Goal: Use online tool/utility: Utilize a website feature to perform a specific function

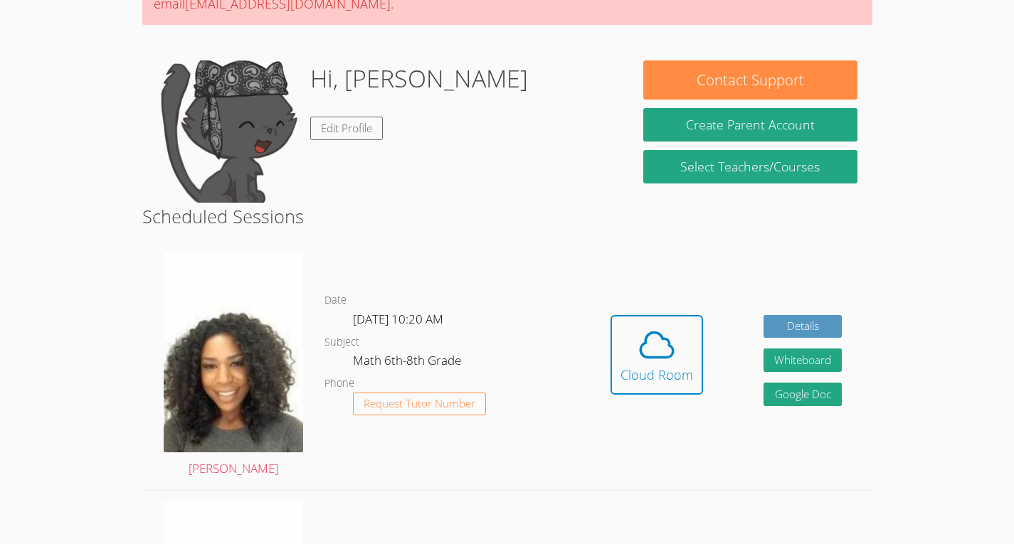
scroll to position [169, 0]
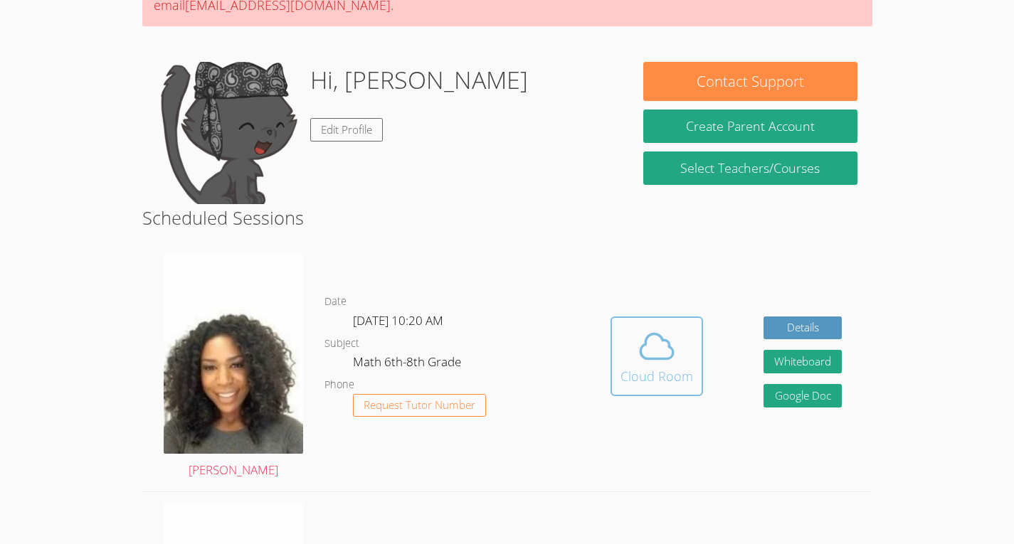
click at [652, 371] on div "Cloud Room" at bounding box center [656, 376] width 73 height 20
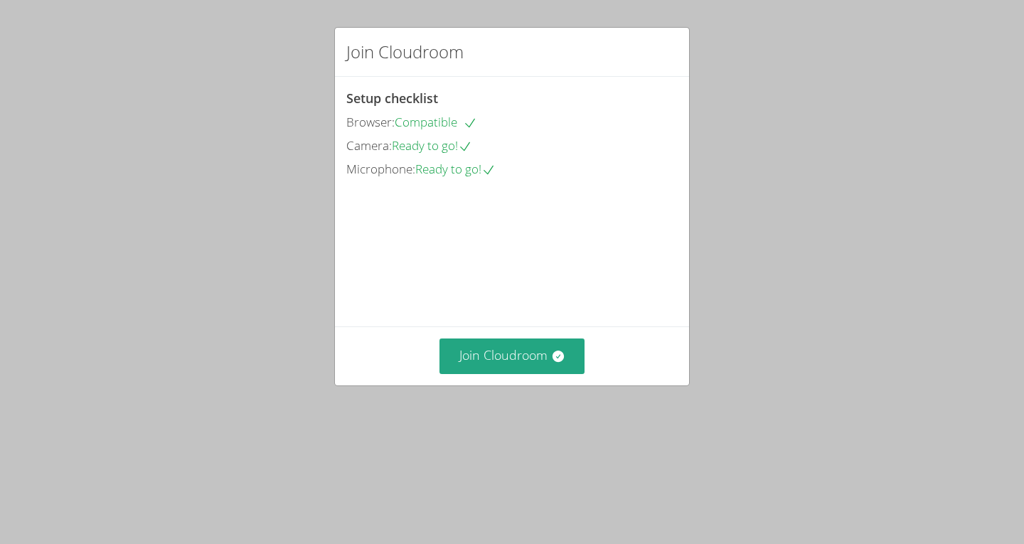
click at [502, 327] on div "Setup checklist Browser: Compatible Camera: Ready to go! Microphone: Ready to g…" at bounding box center [512, 202] width 354 height 250
click at [469, 374] on button "Join Cloudroom" at bounding box center [513, 356] width 146 height 35
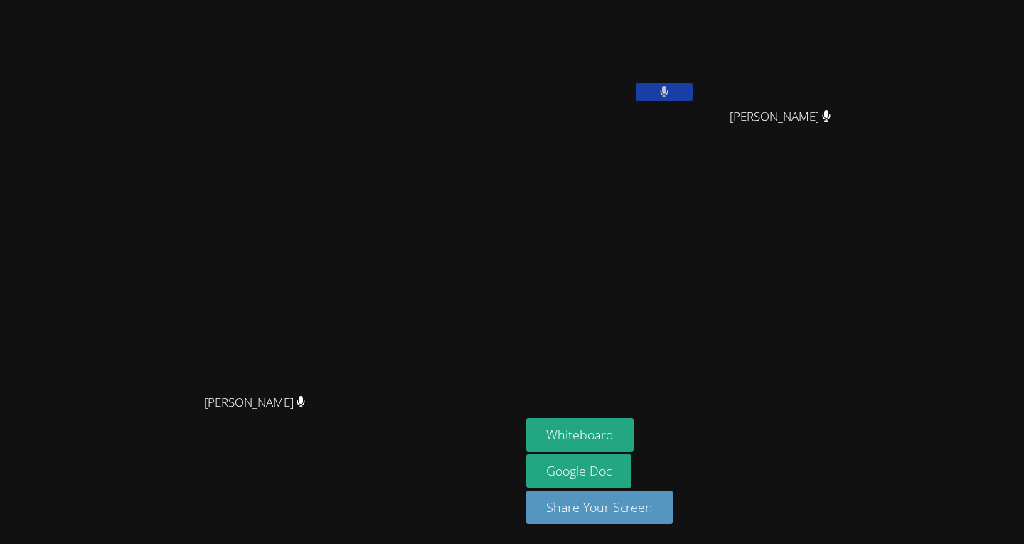
click at [367, 387] on video at bounding box center [260, 243] width 213 height 287
click at [634, 427] on button "Whiteboard" at bounding box center [579, 434] width 107 height 33
